Goal: Task Accomplishment & Management: Manage account settings

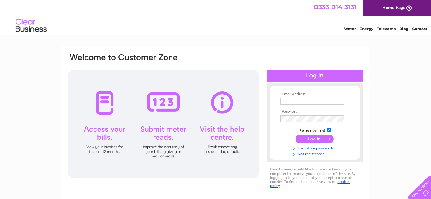
type input "purchasing@filamentpd.com"
click at [314, 140] on input "submit" at bounding box center [314, 139] width 38 height 9
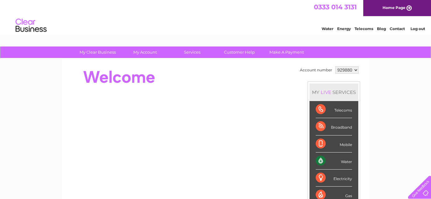
click at [318, 160] on div "Water" at bounding box center [334, 161] width 36 height 17
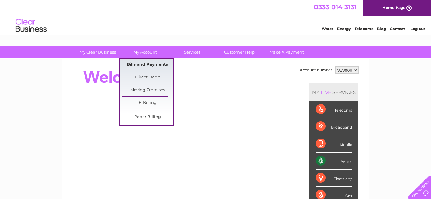
click at [139, 63] on link "Bills and Payments" at bounding box center [147, 65] width 51 height 12
click at [137, 64] on link "Bills and Payments" at bounding box center [147, 65] width 51 height 12
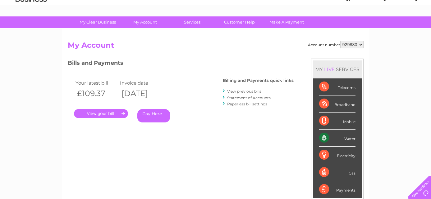
scroll to position [52, 0]
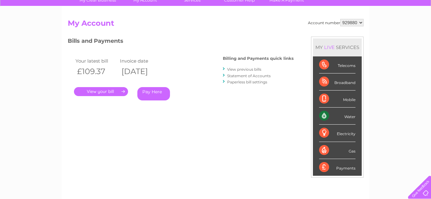
click at [108, 90] on link "." at bounding box center [101, 91] width 54 height 9
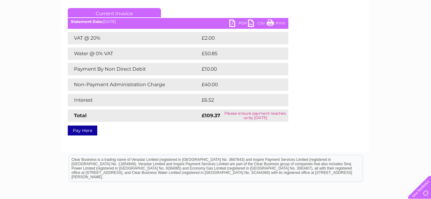
scroll to position [80, 0]
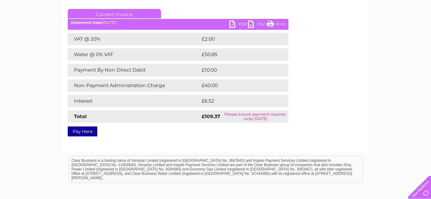
click at [237, 23] on link "PDF" at bounding box center [238, 25] width 19 height 9
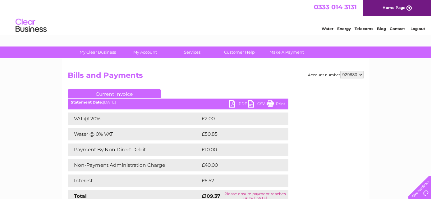
scroll to position [84, 0]
